Goal: Task Accomplishment & Management: Complete application form

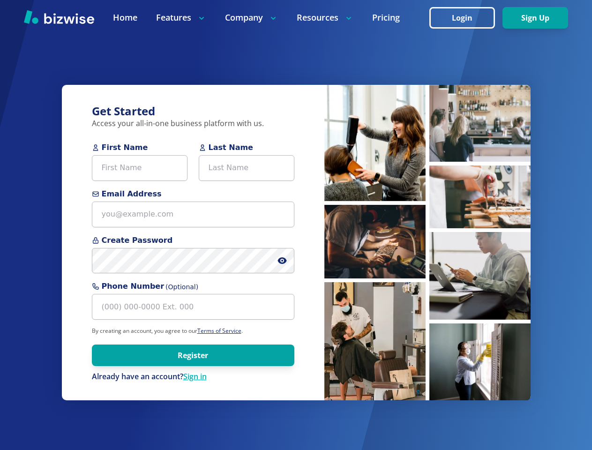
click at [296, 225] on div "Get Started Access your all-in-one business platform with us. First Name Last N…" at bounding box center [193, 243] width 263 height 316
click at [282, 261] on icon at bounding box center [282, 261] width 2 height 2
click at [375, 143] on img at bounding box center [375, 143] width 101 height 116
click at [375, 201] on img at bounding box center [375, 143] width 101 height 116
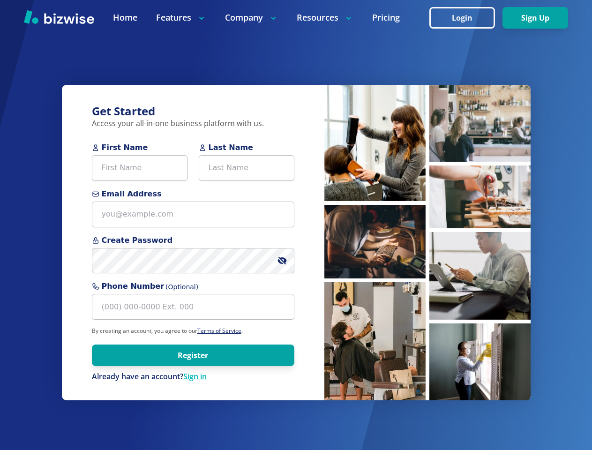
click at [375, 201] on img at bounding box center [375, 143] width 101 height 116
click at [426, 123] on img at bounding box center [375, 143] width 101 height 116
click at [426, 197] on img at bounding box center [375, 143] width 101 height 116
click at [426, 201] on img at bounding box center [375, 143] width 101 height 116
